Goal: Task Accomplishment & Management: Manage account settings

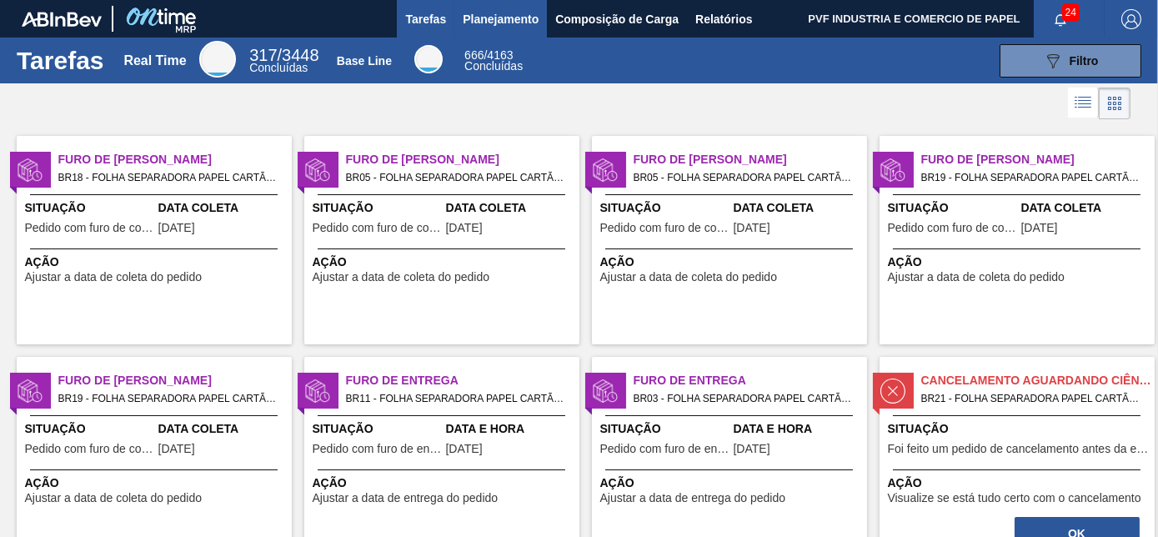
click at [491, 20] on span "Planejamento" at bounding box center [501, 19] width 76 height 20
click at [494, 15] on span "Planejamento" at bounding box center [501, 19] width 76 height 20
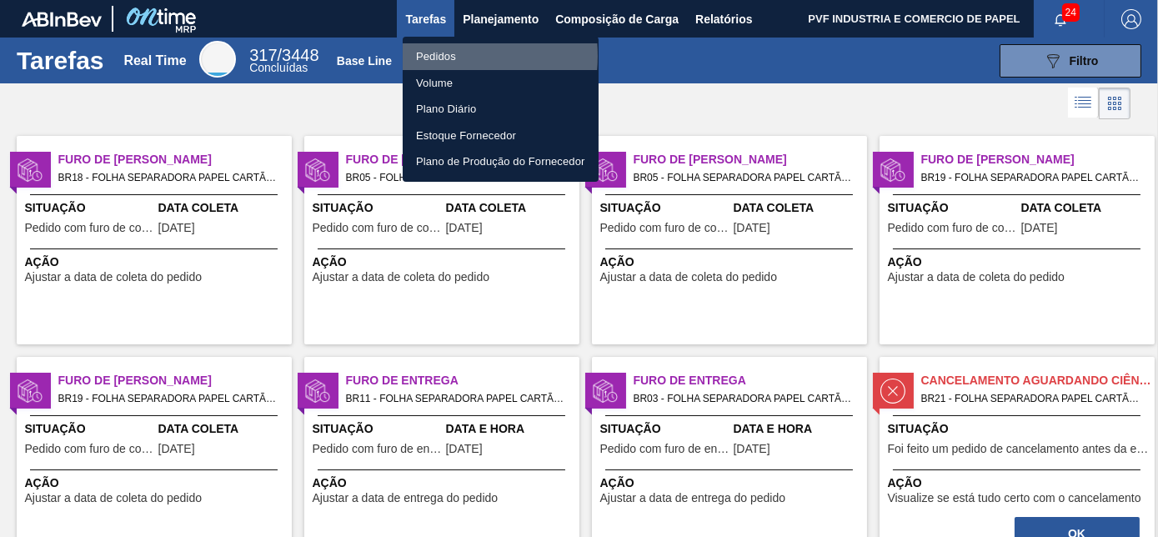
click at [429, 56] on li "Pedidos" at bounding box center [501, 56] width 196 height 27
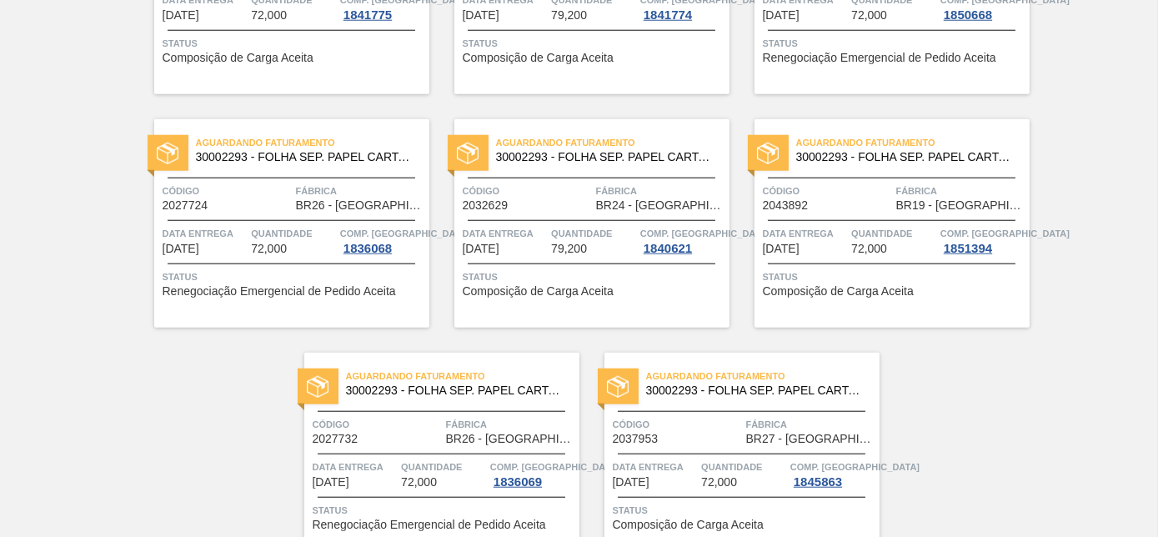
scroll to position [3619, 0]
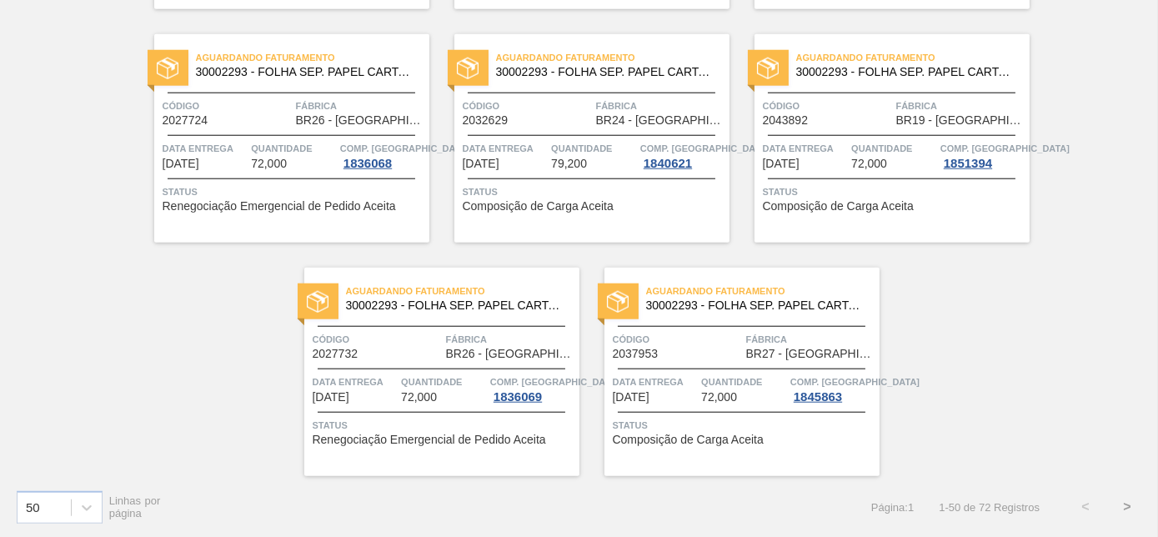
click at [1124, 504] on button ">" at bounding box center [1127, 507] width 42 height 42
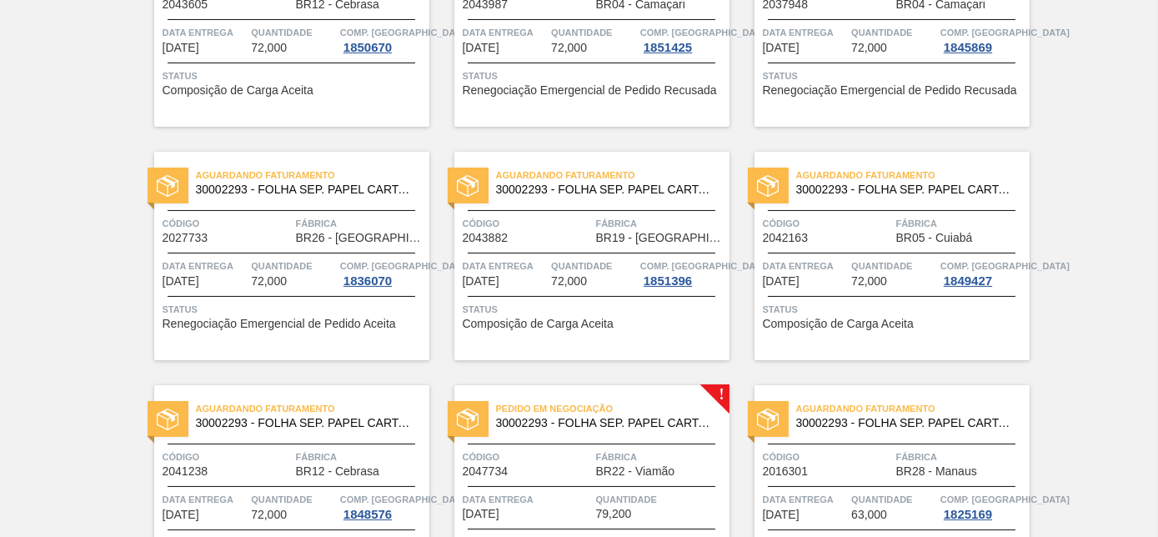
scroll to position [908, 0]
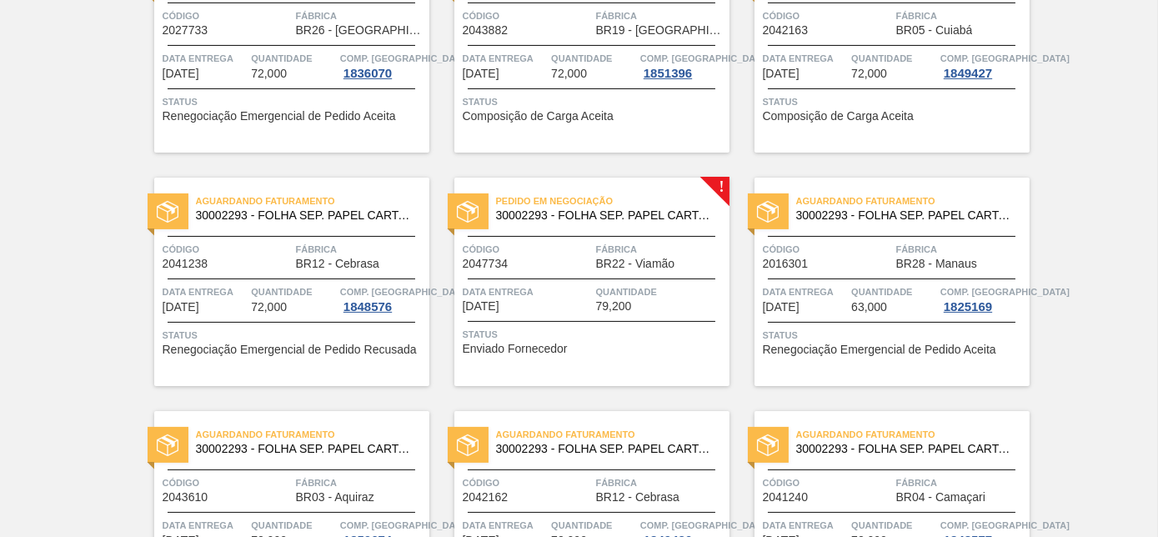
click at [632, 278] on div "Pedido em Negociação 30002293 - FOLHA SEP. PAPEL CARTAO 1200x1000M 350g Código …" at bounding box center [591, 282] width 275 height 208
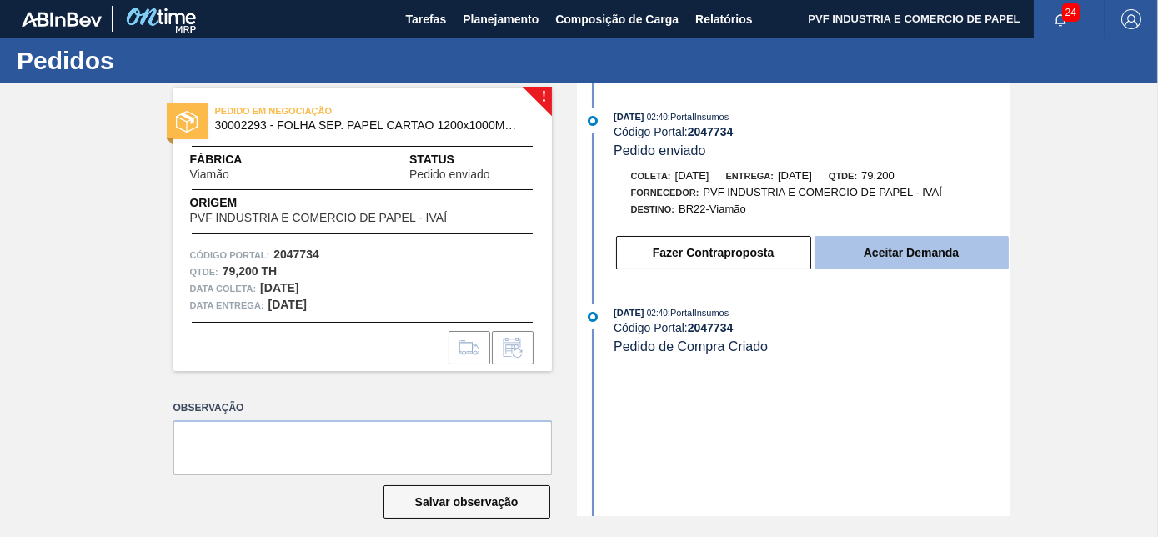
click at [858, 248] on button "Aceitar Demanda" at bounding box center [911, 252] width 194 height 33
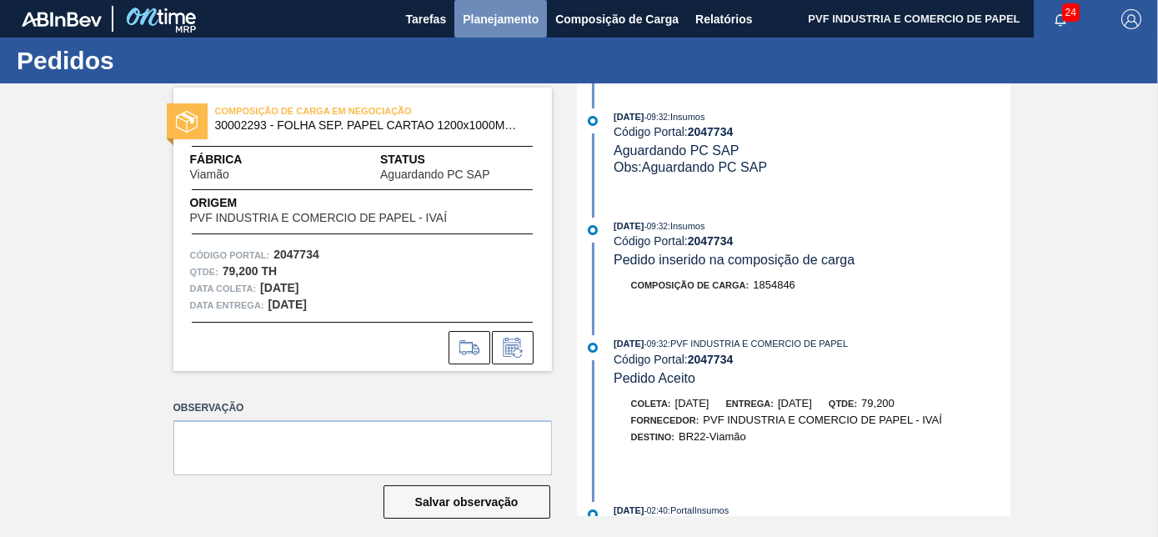
click at [478, 7] on button "Planejamento" at bounding box center [500, 19] width 93 height 38
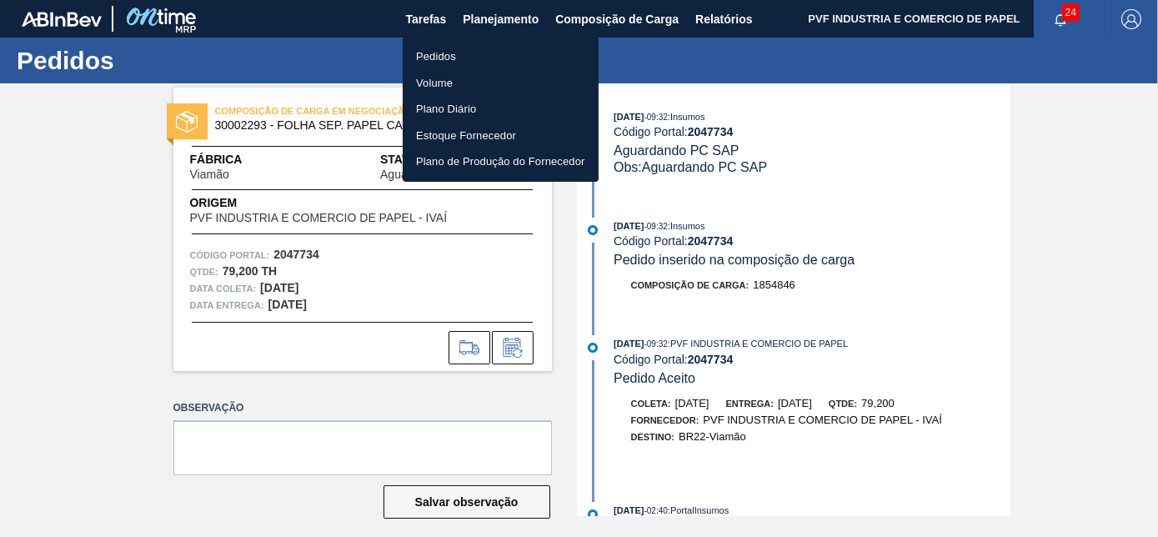
click at [435, 49] on li "Pedidos" at bounding box center [501, 56] width 196 height 27
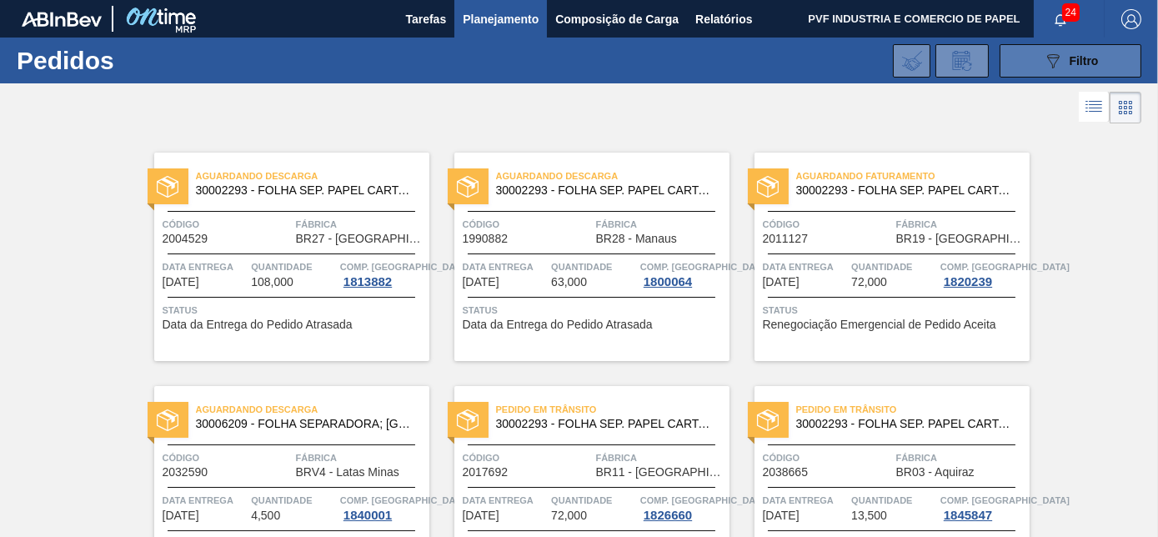
click at [1048, 58] on icon at bounding box center [1053, 61] width 13 height 14
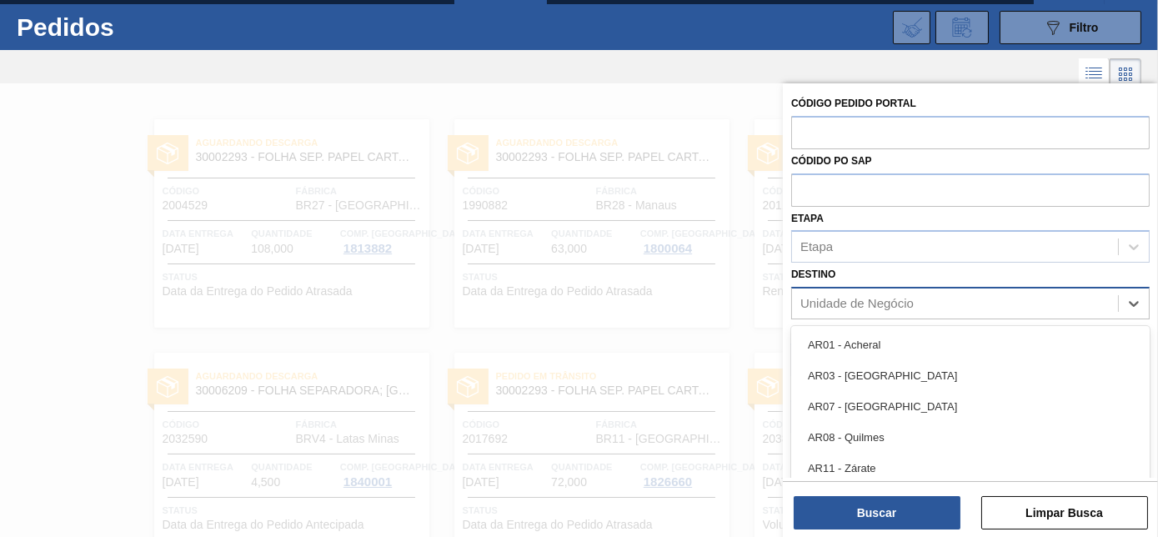
click at [928, 300] on div "Unidade de Negócio" at bounding box center [955, 304] width 326 height 24
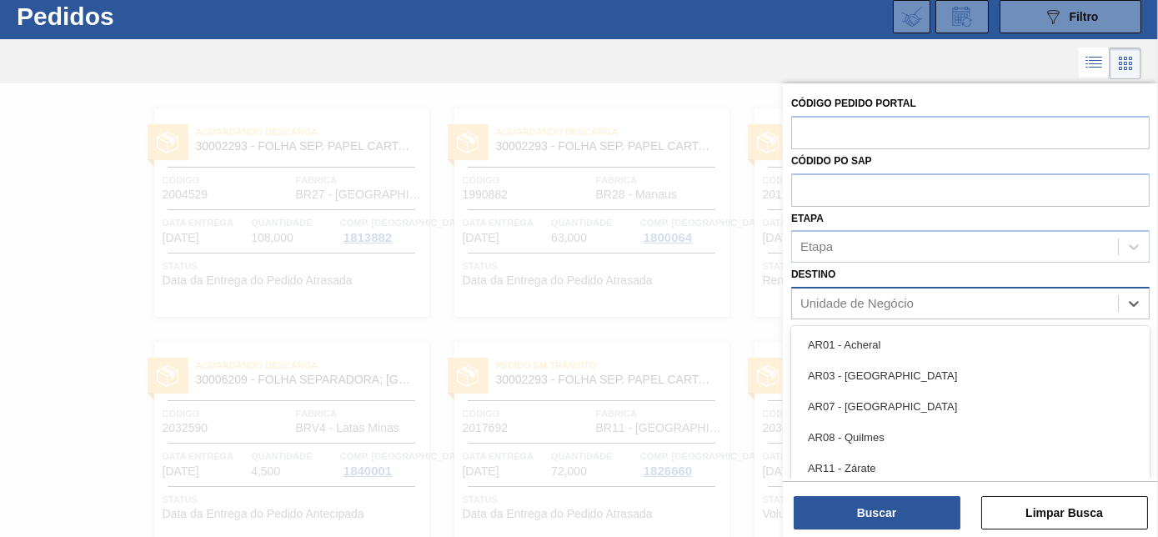
scroll to position [44, 0]
type input "VIA"
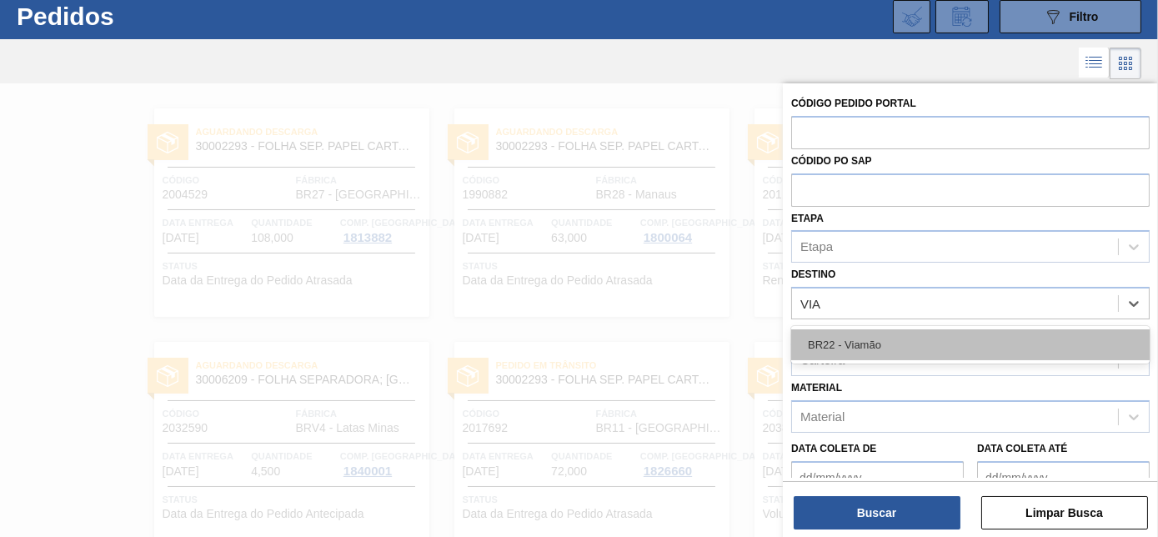
click at [905, 344] on div "BR22 - Viamão" at bounding box center [970, 344] width 358 height 31
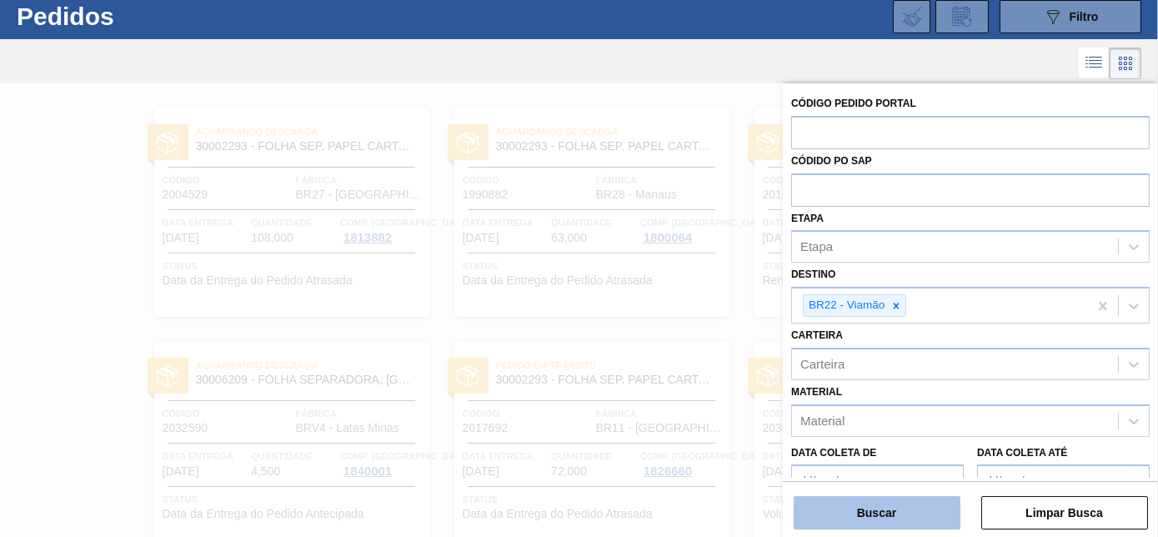
click at [908, 503] on button "Buscar" at bounding box center [876, 512] width 167 height 33
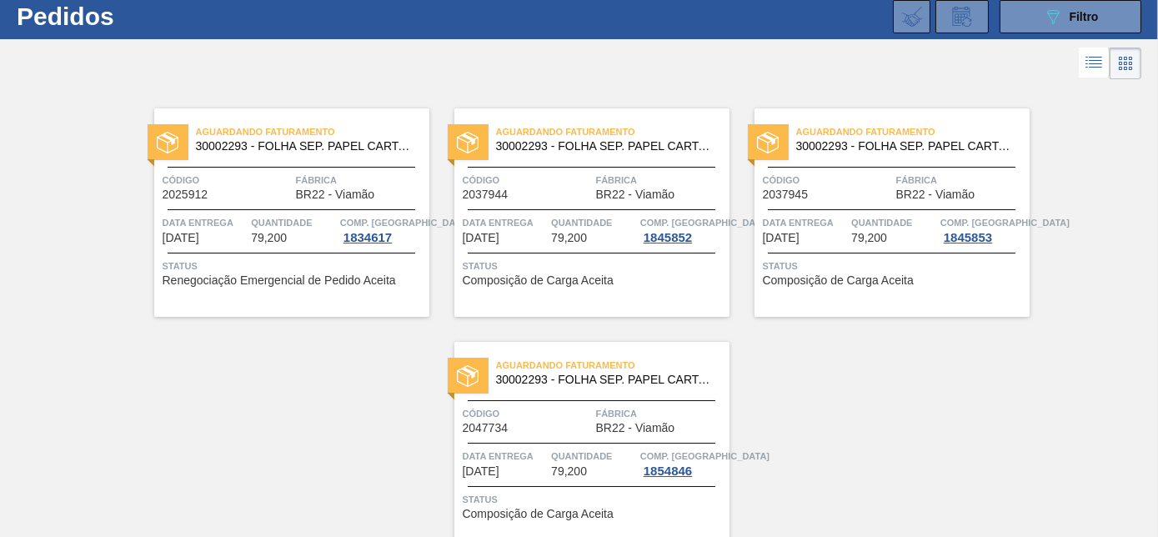
click at [597, 398] on div "Aguardando Faturamento 30002293 - FOLHA SEP. PAPEL CARTAO 1200x1000M 350g Códig…" at bounding box center [591, 446] width 275 height 208
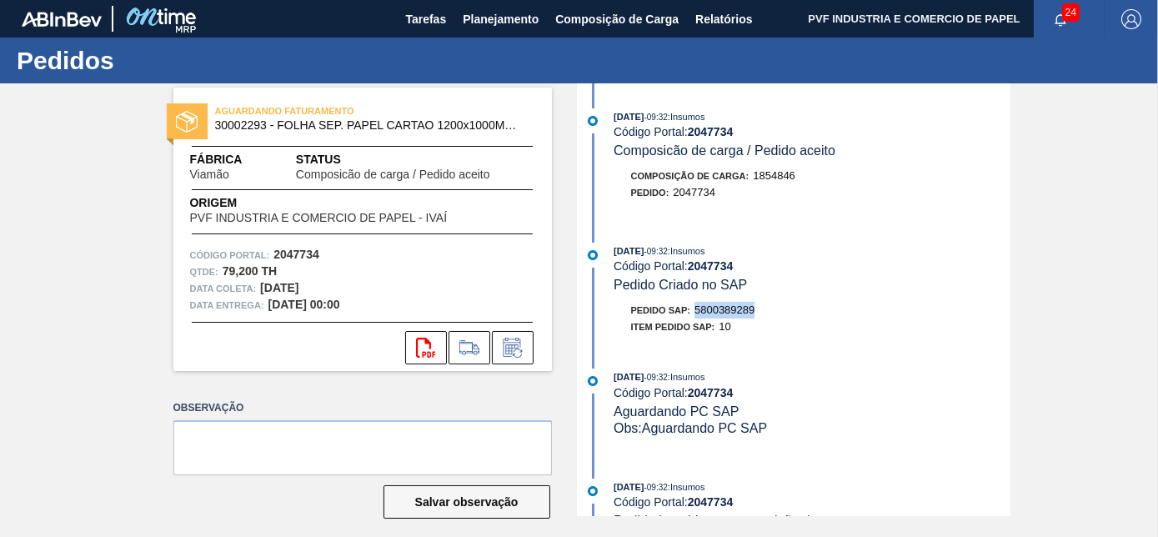
drag, startPoint x: 693, startPoint y: 313, endPoint x: 753, endPoint y: 313, distance: 60.8
click at [753, 313] on div "Pedido SAP: 5800389289" at bounding box center [693, 310] width 124 height 17
copy span "5800389289"
